Goal: Find contact information: Find contact information

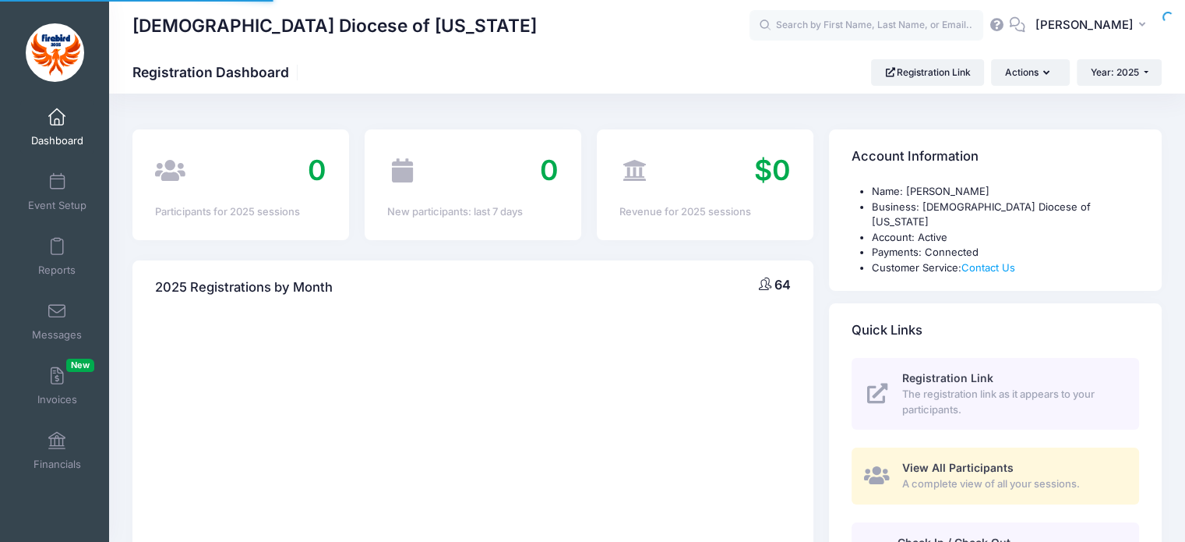
select select
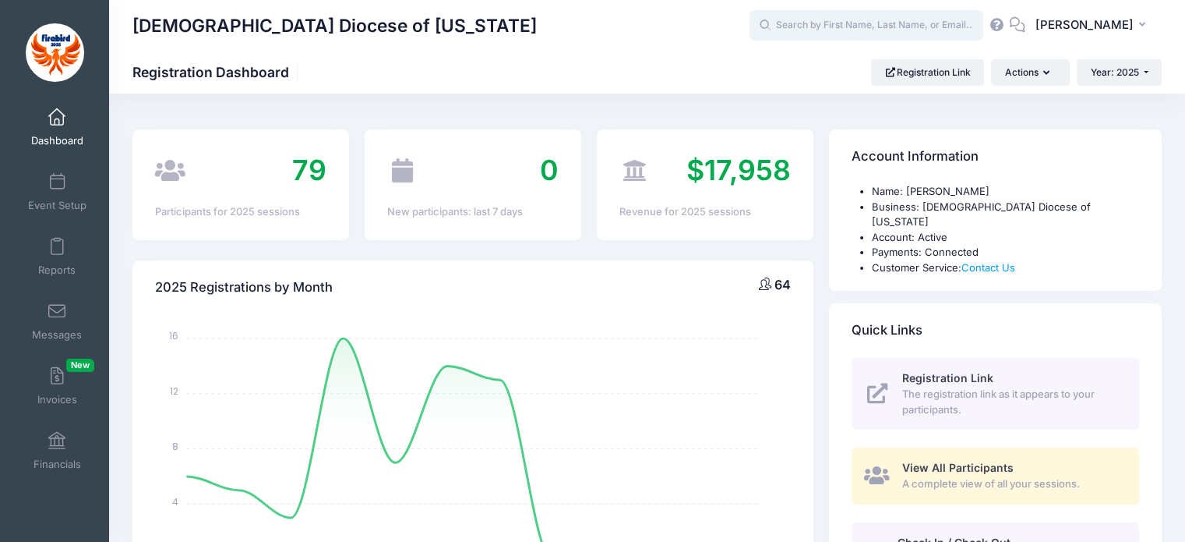
click at [866, 16] on input "text" at bounding box center [867, 25] width 234 height 31
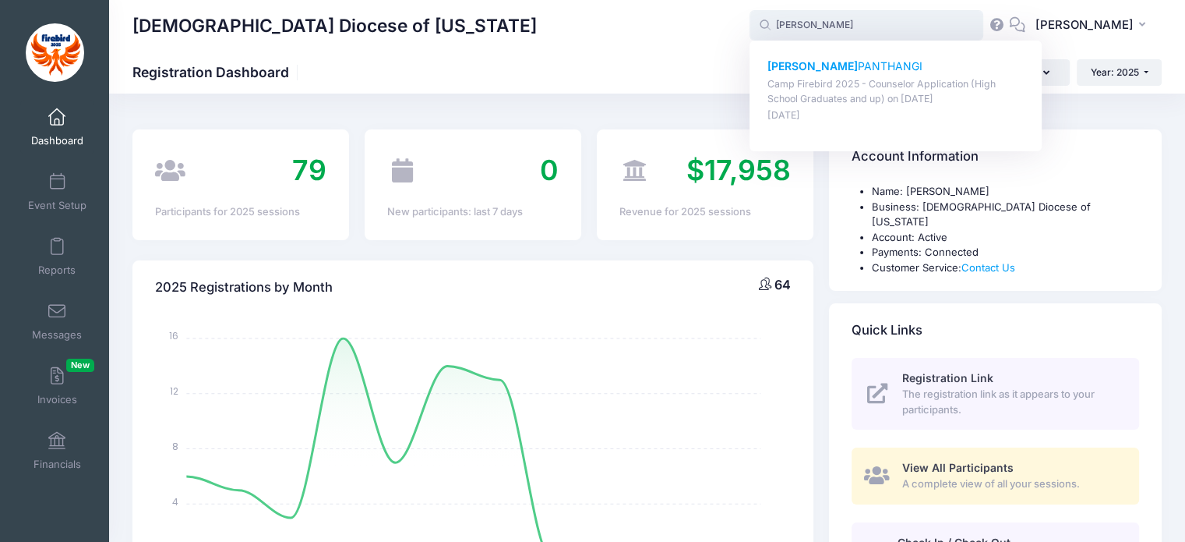
click at [848, 74] on div "[PERSON_NAME] Camp Firebird 2025 - Counselor Application (High School Graduates…" at bounding box center [896, 90] width 257 height 65
type input "[PERSON_NAME] (Camp Firebird 2025 - Counselor Application (High School Graduate…"
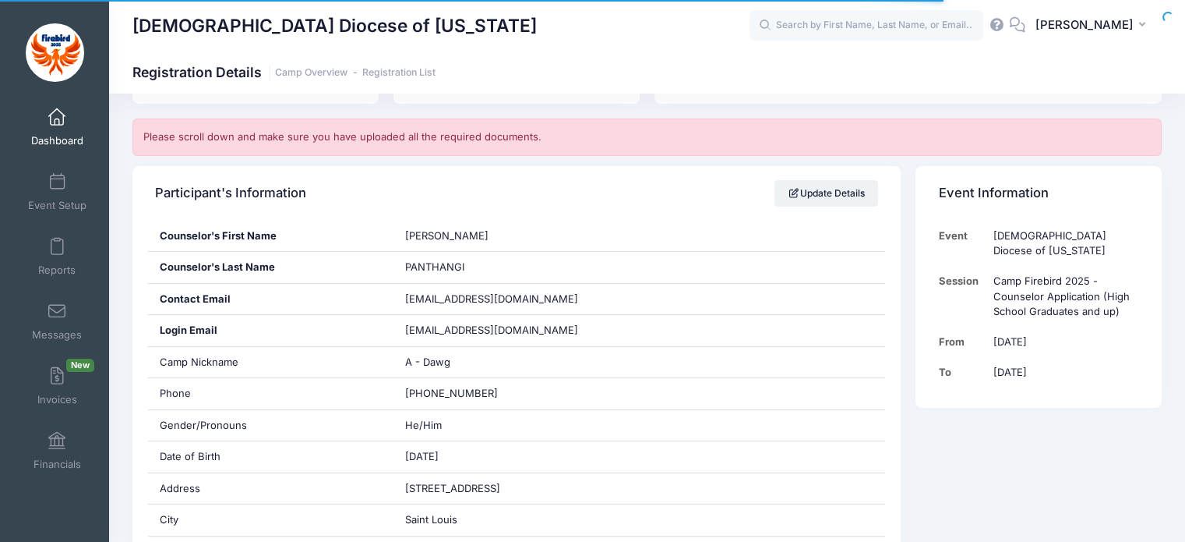
scroll to position [252, 0]
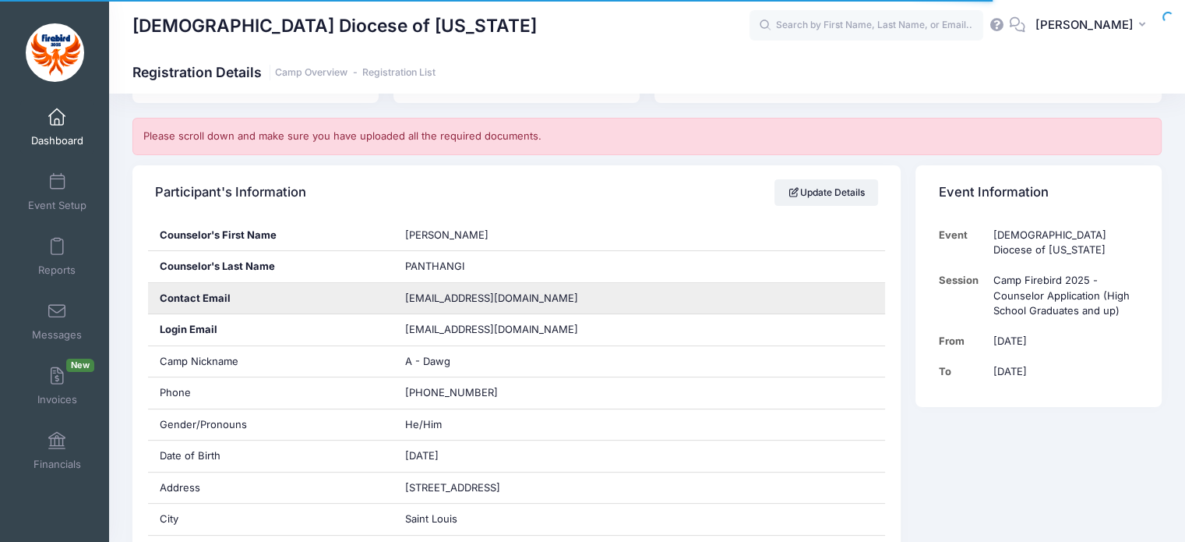
click at [496, 295] on span "aanandpanthangi2801@gmail.com" at bounding box center [491, 297] width 173 height 12
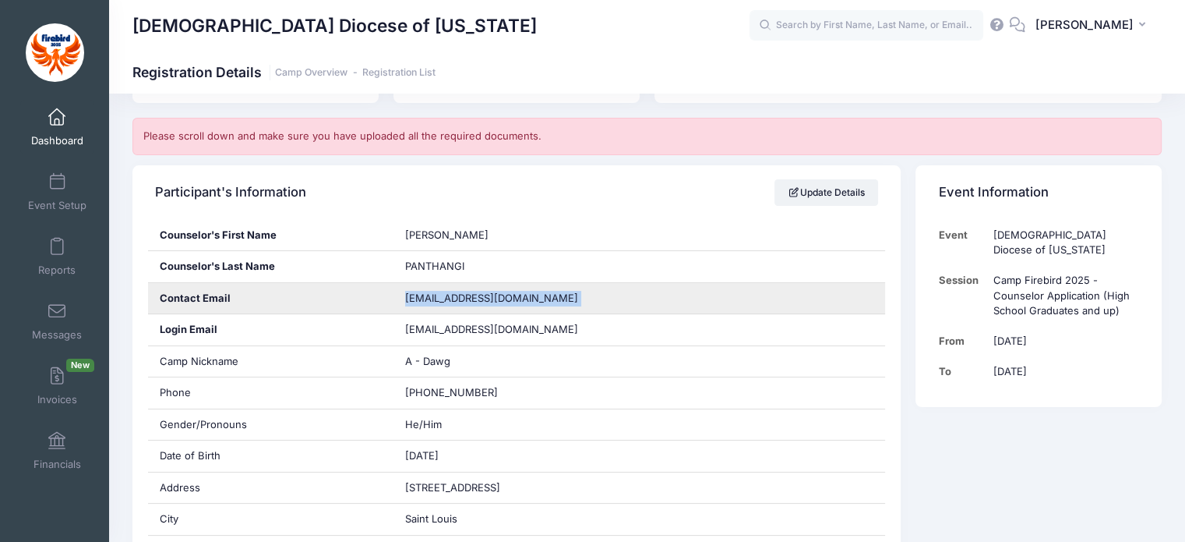
copy div "aanandpanthangi2801@gmail.com"
